Goal: Task Accomplishment & Management: Use online tool/utility

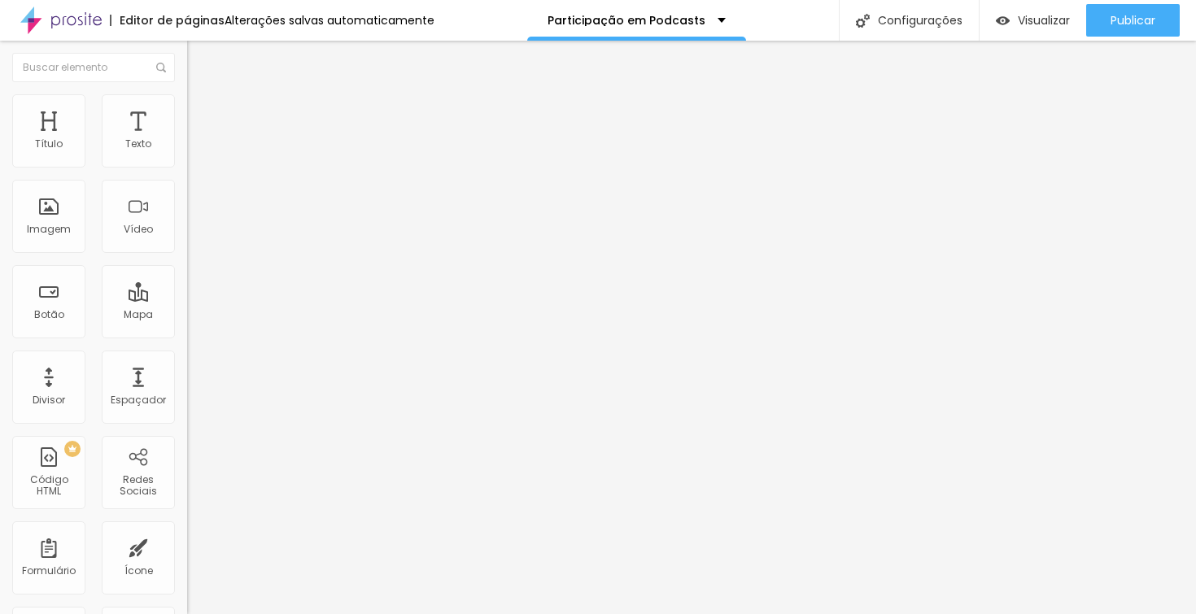
click at [187, 153] on input "text" at bounding box center [284, 145] width 195 height 16
paste input "[URL][DOMAIN_NAME]"
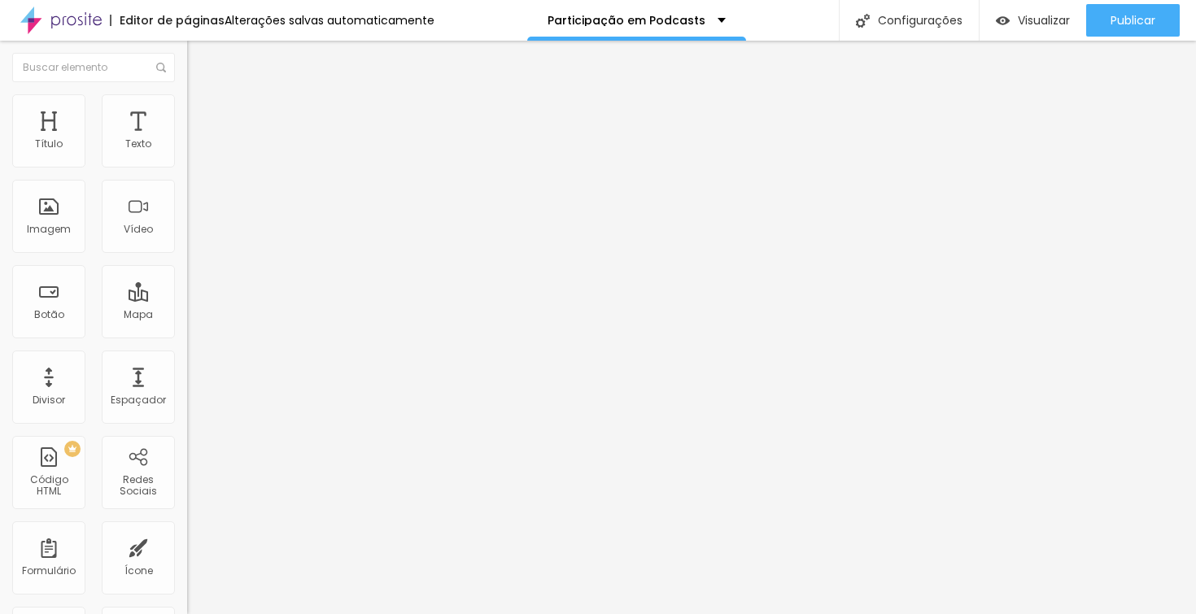
type input "[URL][DOMAIN_NAME]"
click at [187, 142] on div "URL do vídeo [URL][DOMAIN_NAME] Alinhamento Proporção 4:3 Standard Ultrawide 21…" at bounding box center [280, 221] width 187 height 189
click at [187, 243] on span "4:3 Standard" at bounding box center [220, 236] width 66 height 14
click at [187, 263] on span "Wide" at bounding box center [199, 256] width 25 height 14
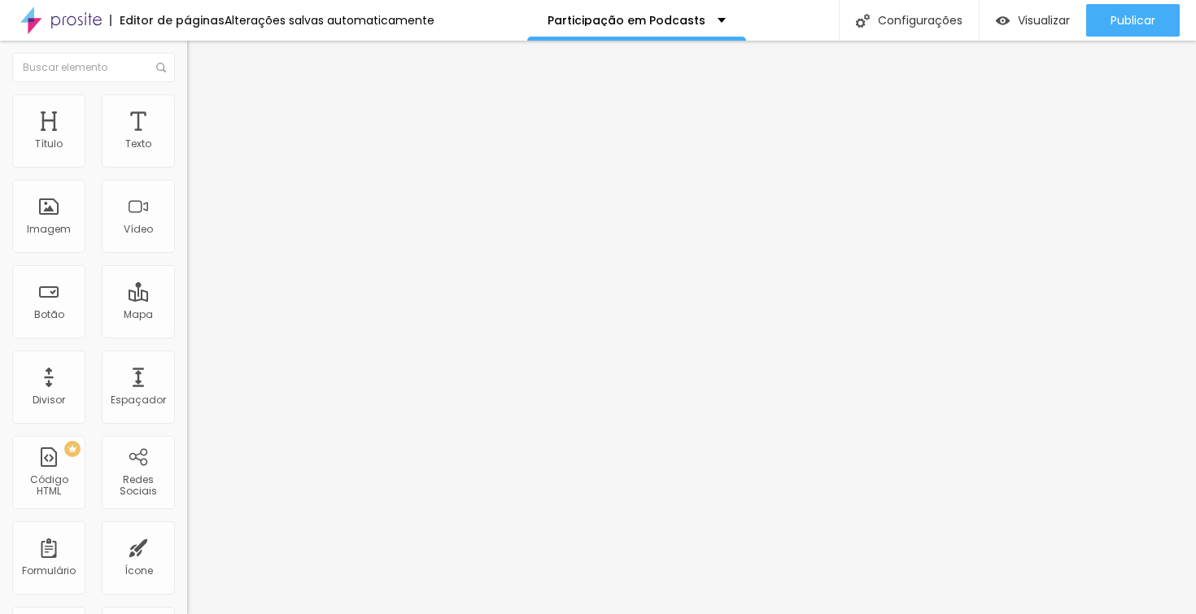
click at [199, 61] on img "button" at bounding box center [205, 59] width 13 height 13
click at [187, 153] on input "text" at bounding box center [284, 145] width 195 height 16
paste input "[URL][DOMAIN_NAME]"
type input "[URL][DOMAIN_NAME]"
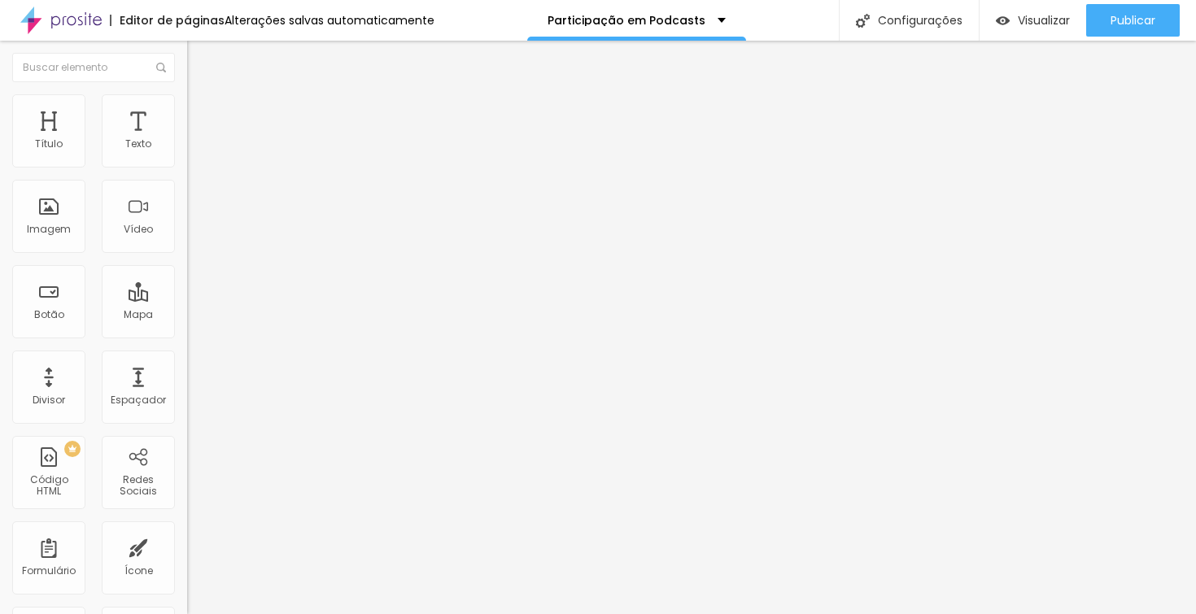
click at [187, 243] on span "4:3 Standard" at bounding box center [220, 236] width 66 height 14
drag, startPoint x: 134, startPoint y: 309, endPoint x: 142, endPoint y: 302, distance: 10.4
click at [187, 296] on ul "Ultrawide 21:9 Wide 16:9 Standard 4:3 Vertical 1 3:4 Vertical 2 9:16" at bounding box center [280, 269] width 187 height 54
click at [187, 263] on span "Wide" at bounding box center [199, 256] width 25 height 14
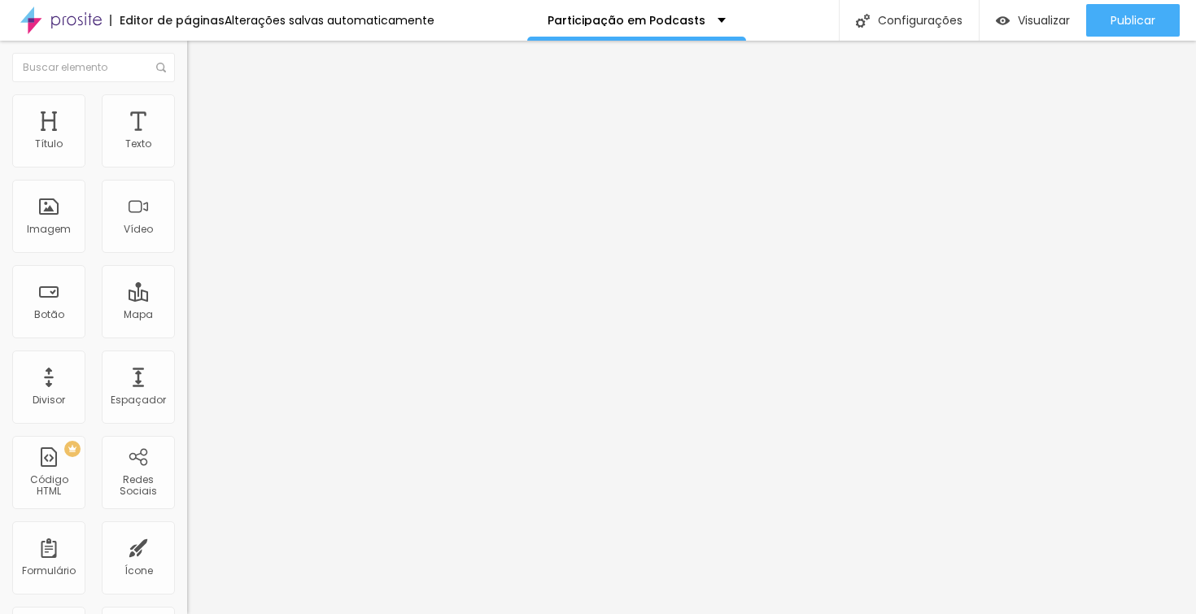
click at [187, 153] on input "[URL][DOMAIN_NAME]" at bounding box center [284, 145] width 195 height 16
paste input "[URL][DOMAIN_NAME]"
click at [187, 153] on input "[URL][DOMAIN_NAME][DOMAIN_NAME]" at bounding box center [284, 145] width 195 height 16
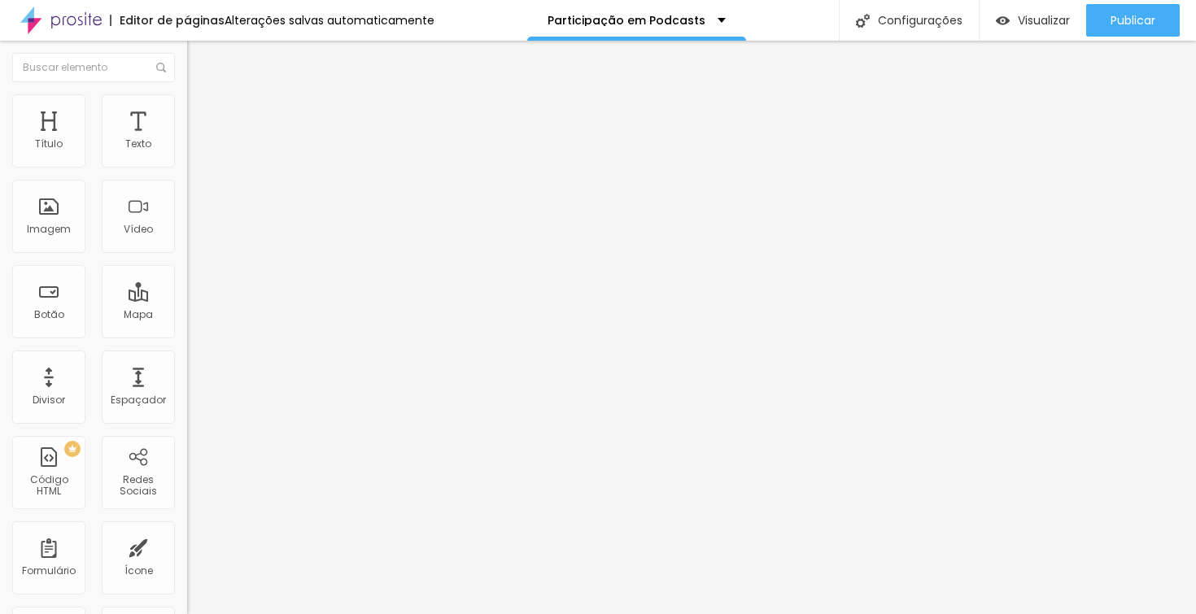
paste input "watch?v=0yvnXILUAxc"
type input "[URL][DOMAIN_NAME]"
click at [187, 153] on input "[URL][DOMAIN_NAME]" at bounding box center [284, 145] width 195 height 16
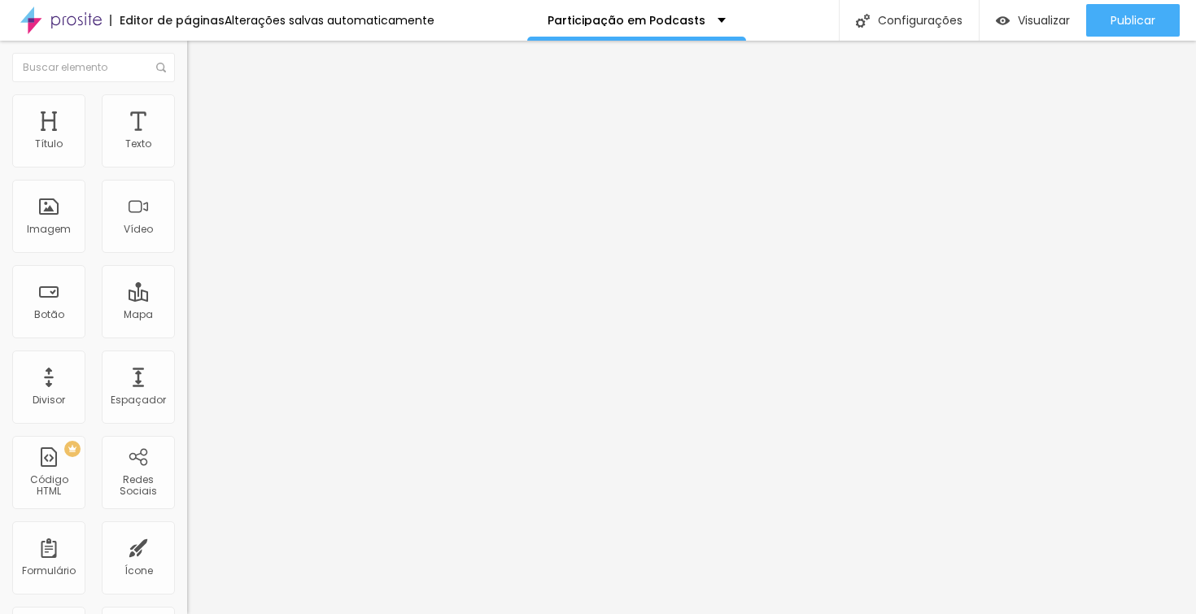
click at [187, 153] on input "[URL][DOMAIN_NAME]" at bounding box center [284, 145] width 195 height 16
paste input "d_9tRotuTRc&t=2611s"
type input "[URL][DOMAIN_NAME]"
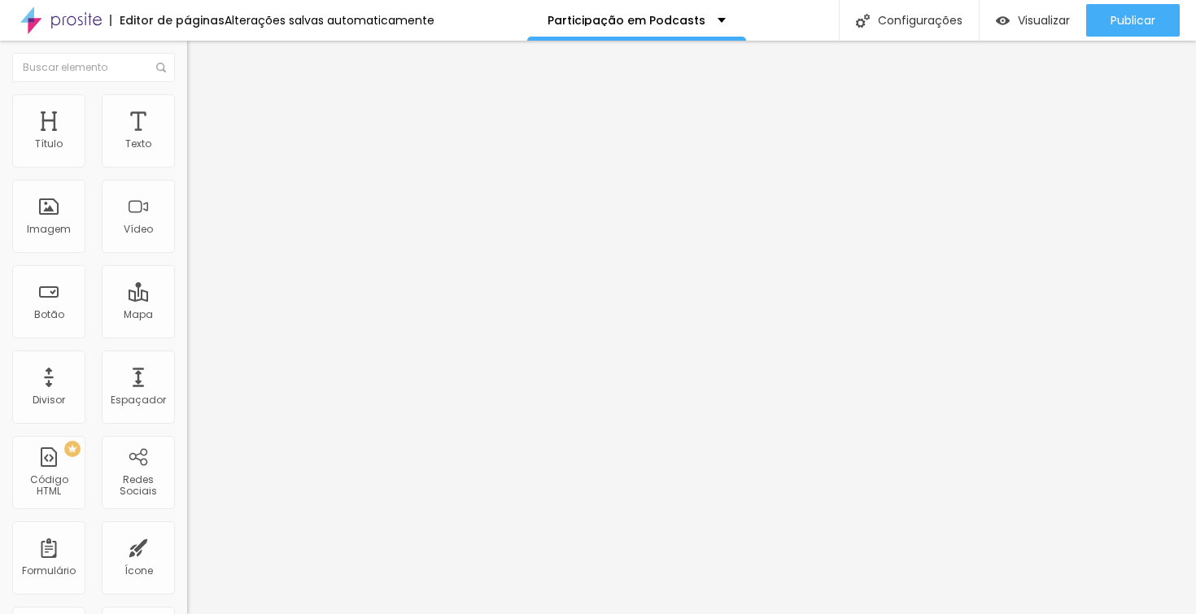
click at [187, 455] on div "Editar Vídeo Conteúdo Estilo Avançado URL do vídeo [URL][DOMAIN_NAME] Alinhamen…" at bounding box center [280, 327] width 187 height 573
click at [187, 153] on input "[URL][DOMAIN_NAME]" at bounding box center [284, 145] width 195 height 16
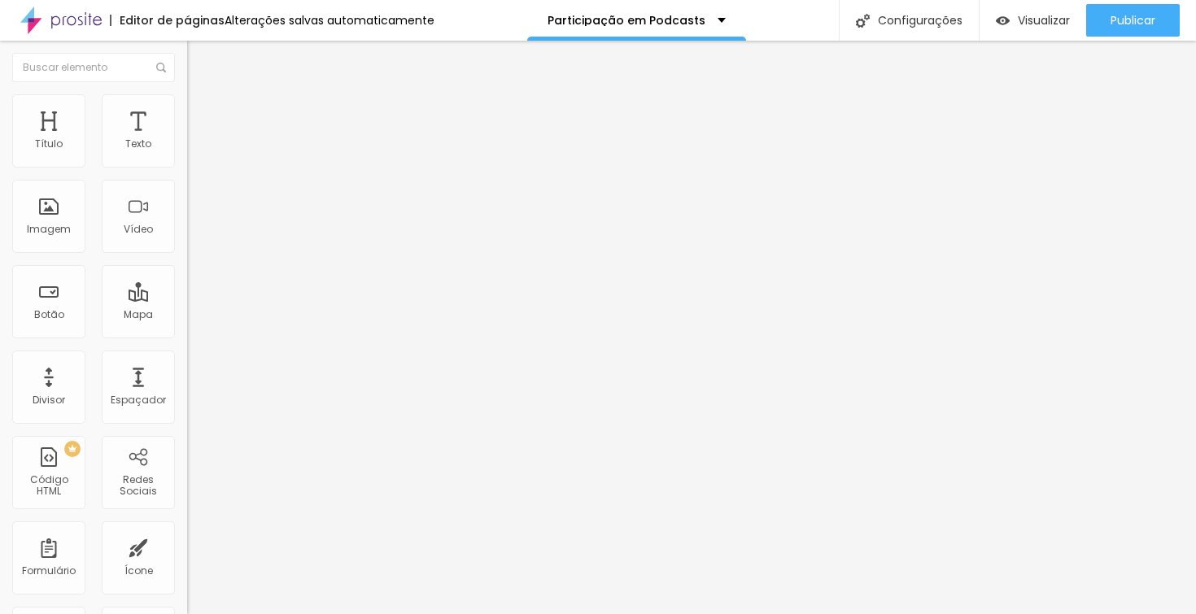
paste input "qEmuCxHtWeg&t=4775"
type input "[URL][DOMAIN_NAME]"
click at [187, 374] on div "Editar Vídeo Conteúdo Estilo Avançado URL do vídeo [URL][DOMAIN_NAME] Alinhamen…" at bounding box center [280, 327] width 187 height 573
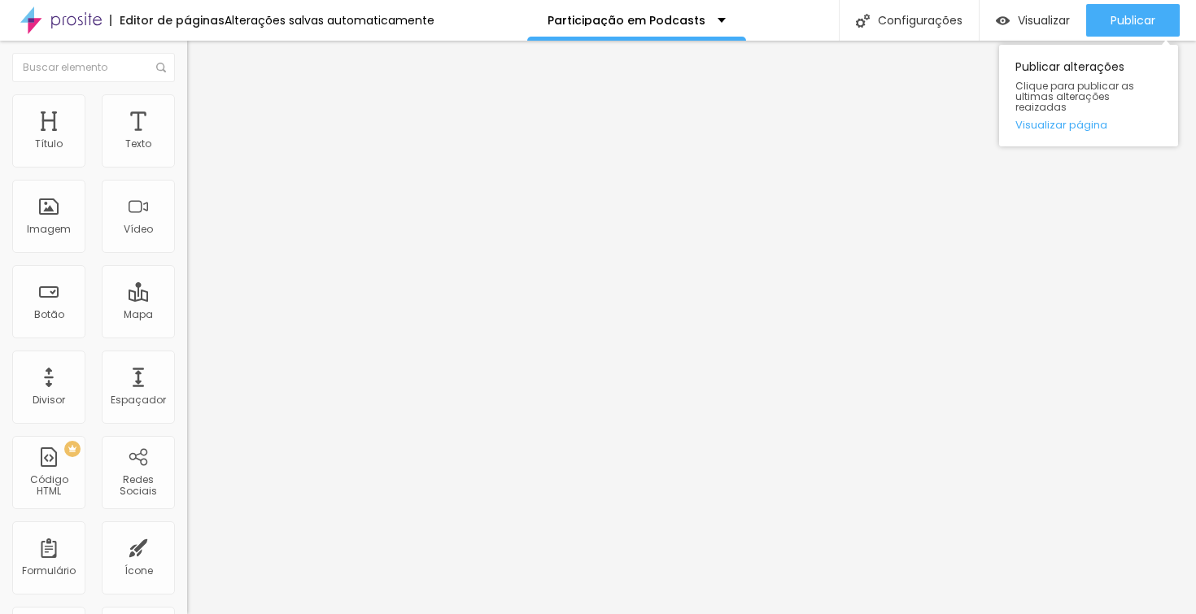
click at [1136, 37] on div "Publicar alterações Clique para publicar as ultimas alterações reaizadas Visual…" at bounding box center [1088, 92] width 179 height 110
click at [1136, 21] on span "Publicar" at bounding box center [1132, 20] width 45 height 13
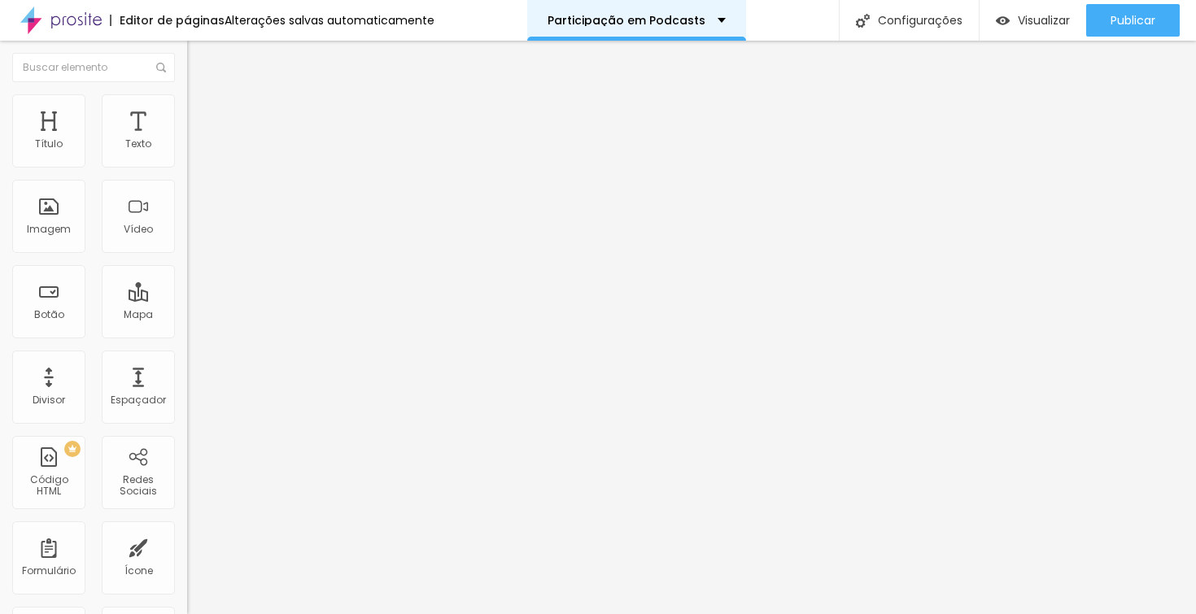
click at [720, 25] on div "Participação em Podcasts" at bounding box center [636, 20] width 219 height 41
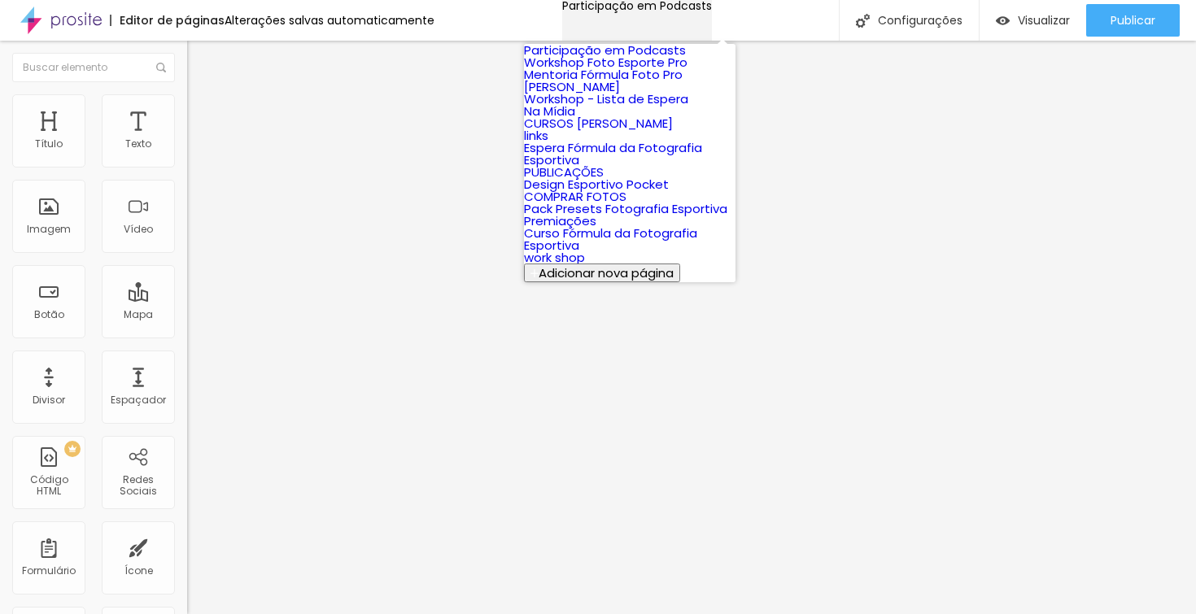
click at [712, 11] on div "Participação em Podcasts" at bounding box center [637, 5] width 150 height 11
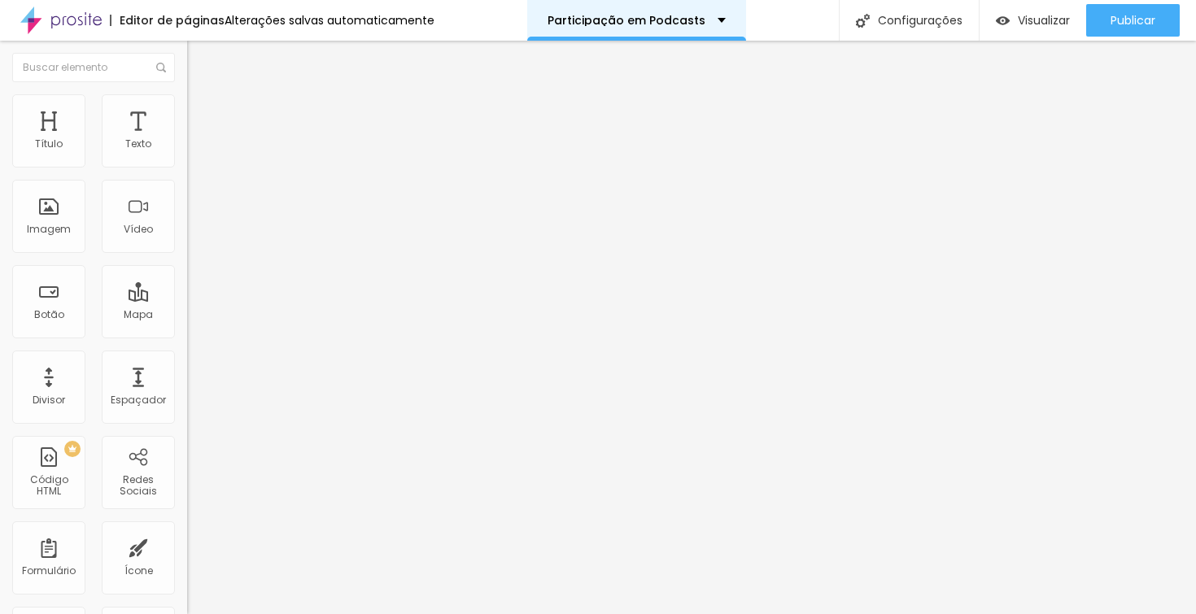
click at [555, 5] on div "Participação em Podcasts" at bounding box center [636, 20] width 219 height 41
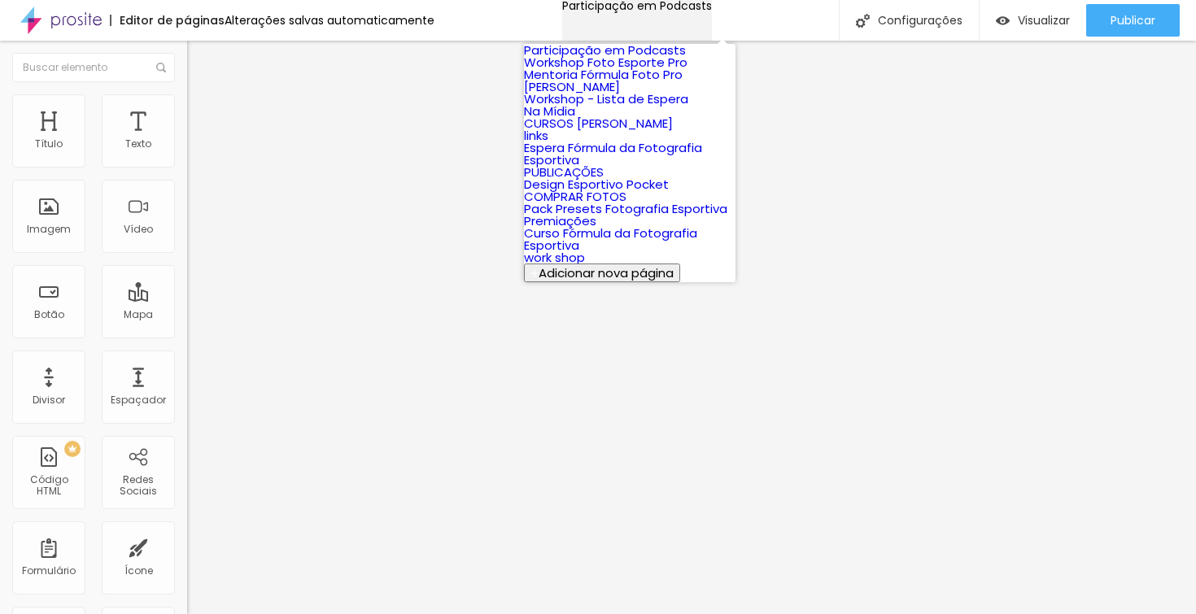
click at [562, 5] on div "Participação em Podcasts" at bounding box center [637, 5] width 150 height 11
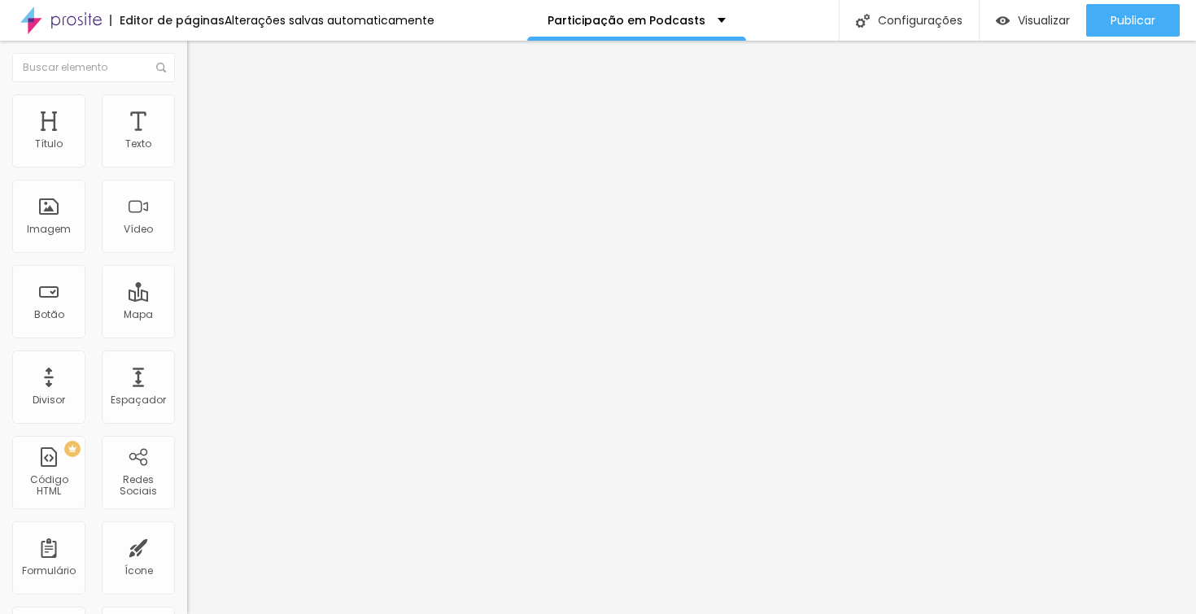
click at [187, 153] on input "[URL][DOMAIN_NAME]" at bounding box center [284, 145] width 195 height 16
paste input "[DOMAIN_NAME][URL]"
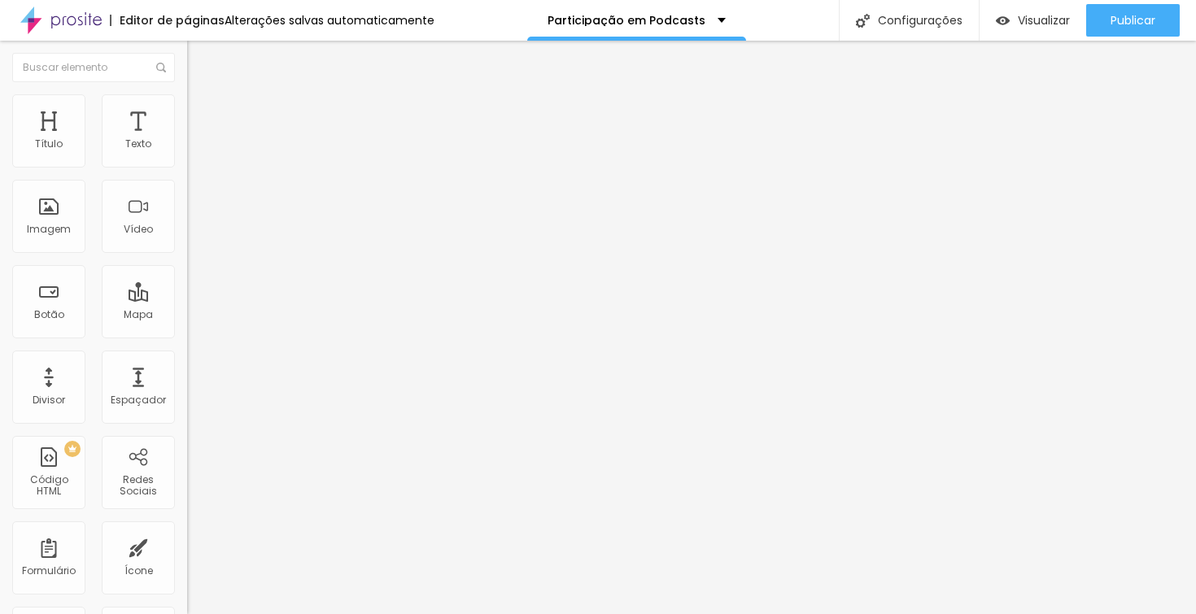
type input "[URL][DOMAIN_NAME]"
click at [187, 377] on div "Editar Vídeo Conteúdo Estilo Avançado URL do vídeo [URL][DOMAIN_NAME] Alinhamen…" at bounding box center [280, 327] width 187 height 573
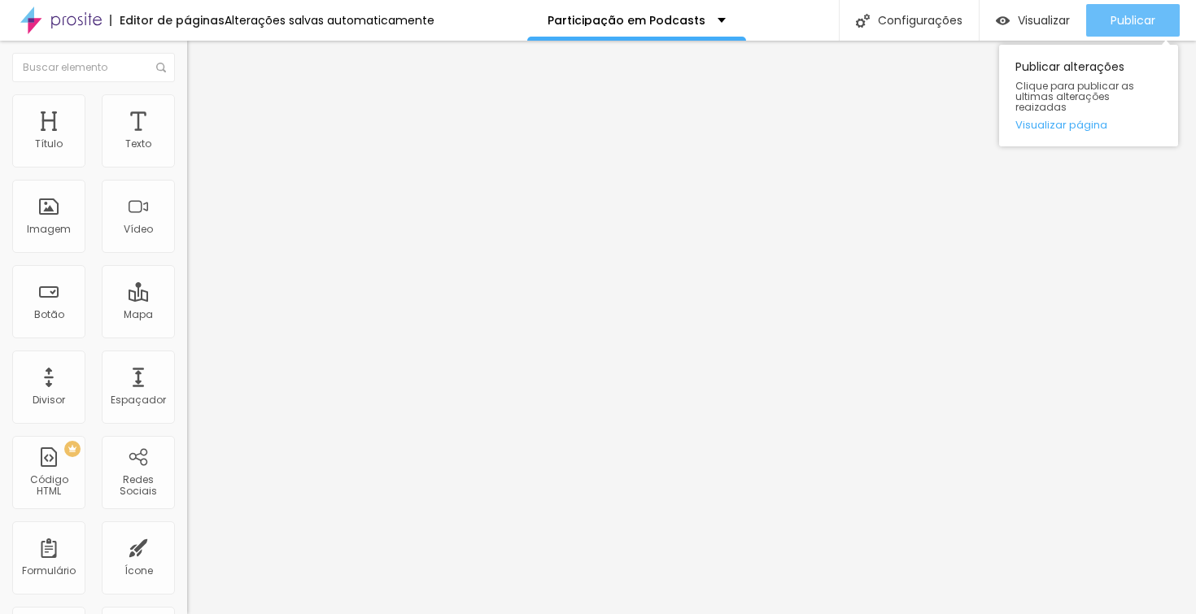
click at [1135, 14] on span "Publicar" at bounding box center [1132, 20] width 45 height 13
